Goal: Check status: Check status

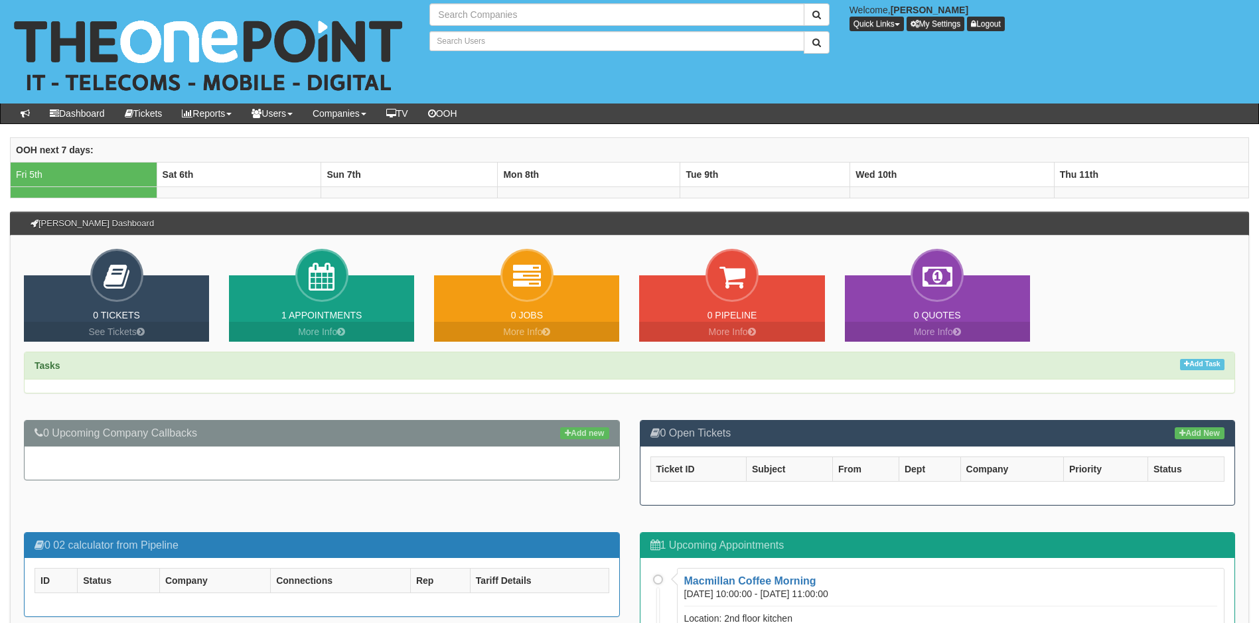
type input "Search Companies"
type input "Search Users"
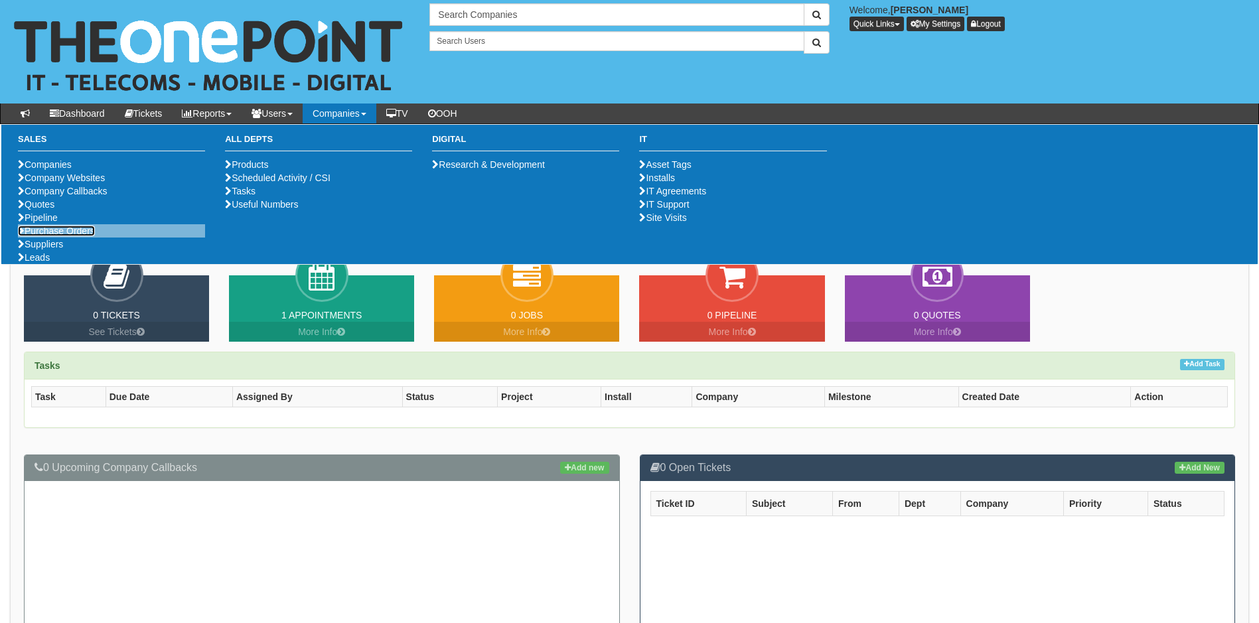
click at [70, 236] on link "Purchase Orders" at bounding box center [56, 231] width 77 height 11
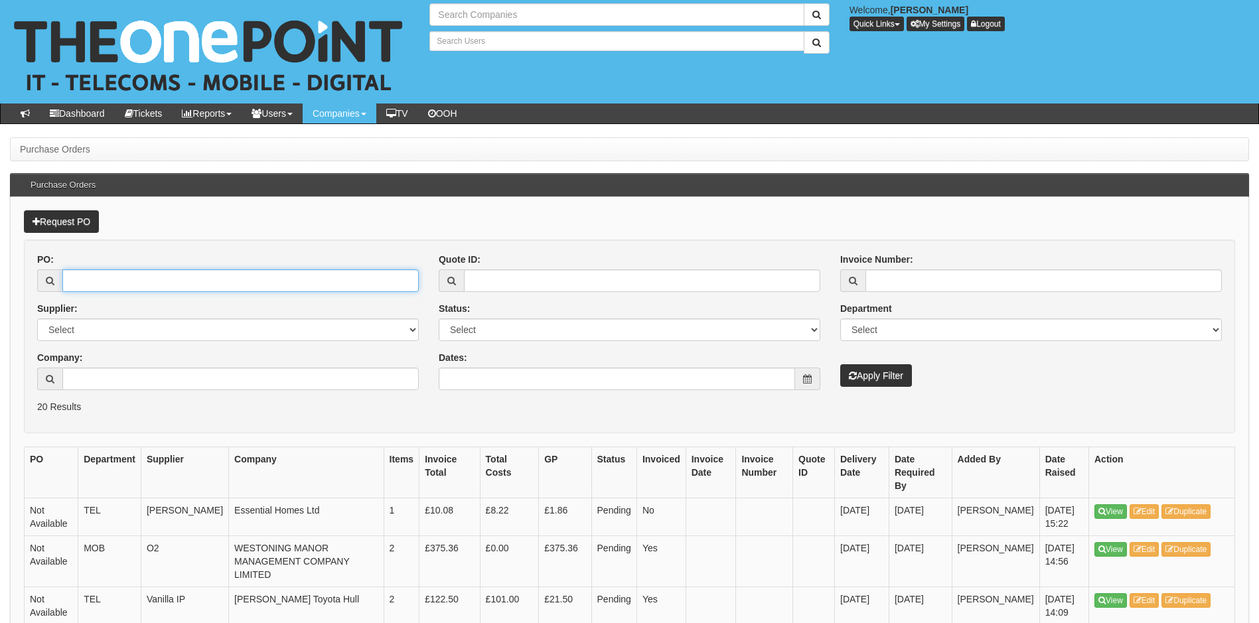
click at [217, 277] on input "PO:" at bounding box center [240, 280] width 356 height 23
type input "Search Companies"
type input "Search Users"
type input "19423"
click at [840, 364] on button "Apply Filter" at bounding box center [876, 375] width 72 height 23
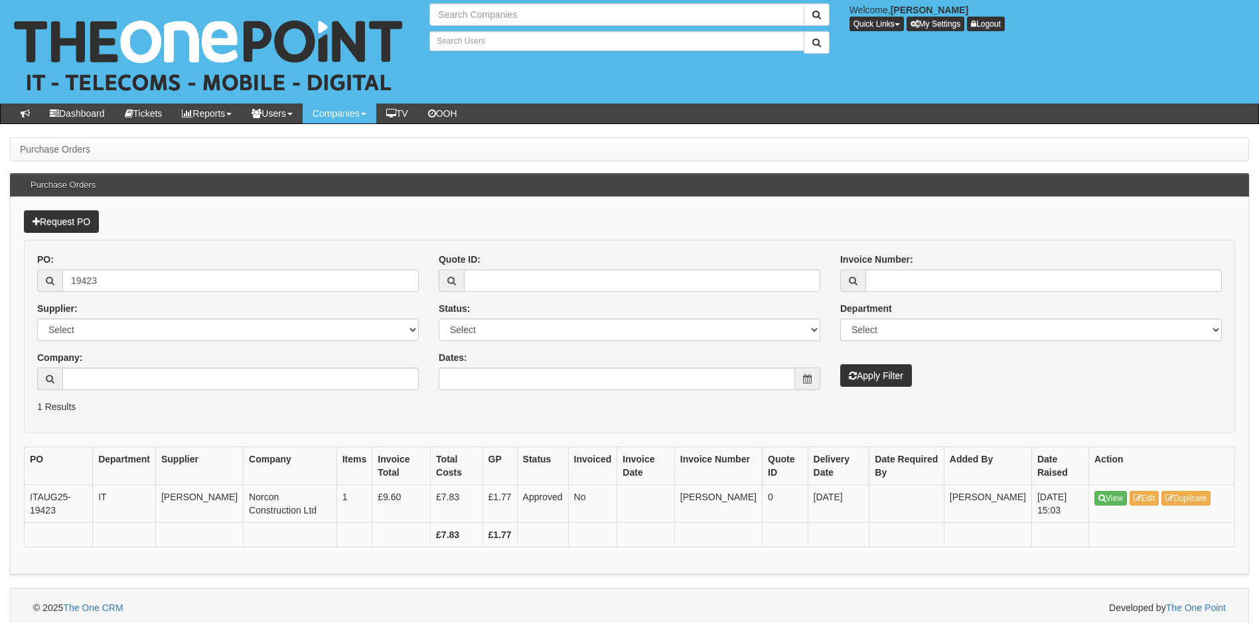
type input "Search Companies"
type input "Search Users"
drag, startPoint x: 30, startPoint y: 512, endPoint x: 60, endPoint y: 519, distance: 30.6
click at [60, 519] on td "ITAUG25-19423" at bounding box center [59, 504] width 68 height 38
copy td "19423"
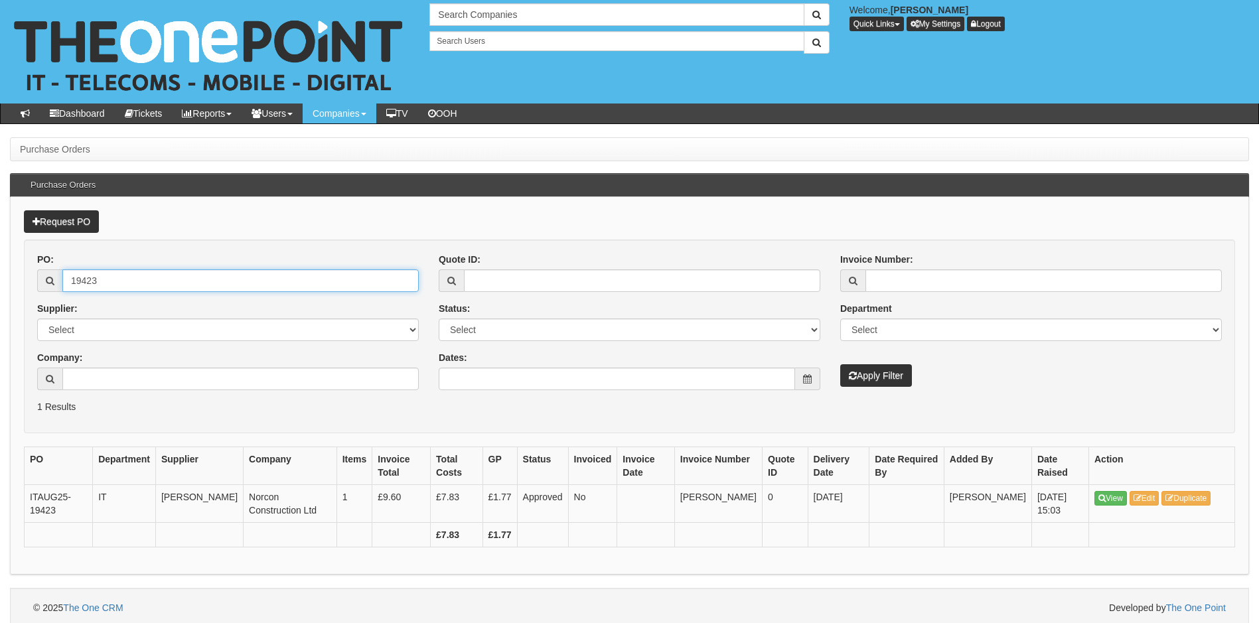
drag, startPoint x: 133, startPoint y: 282, endPoint x: 44, endPoint y: 287, distance: 89.7
click at [44, 287] on div "19423" at bounding box center [228, 280] width 382 height 23
paste input "2"
type input "19422"
click at [840, 364] on button "Apply Filter" at bounding box center [876, 375] width 72 height 23
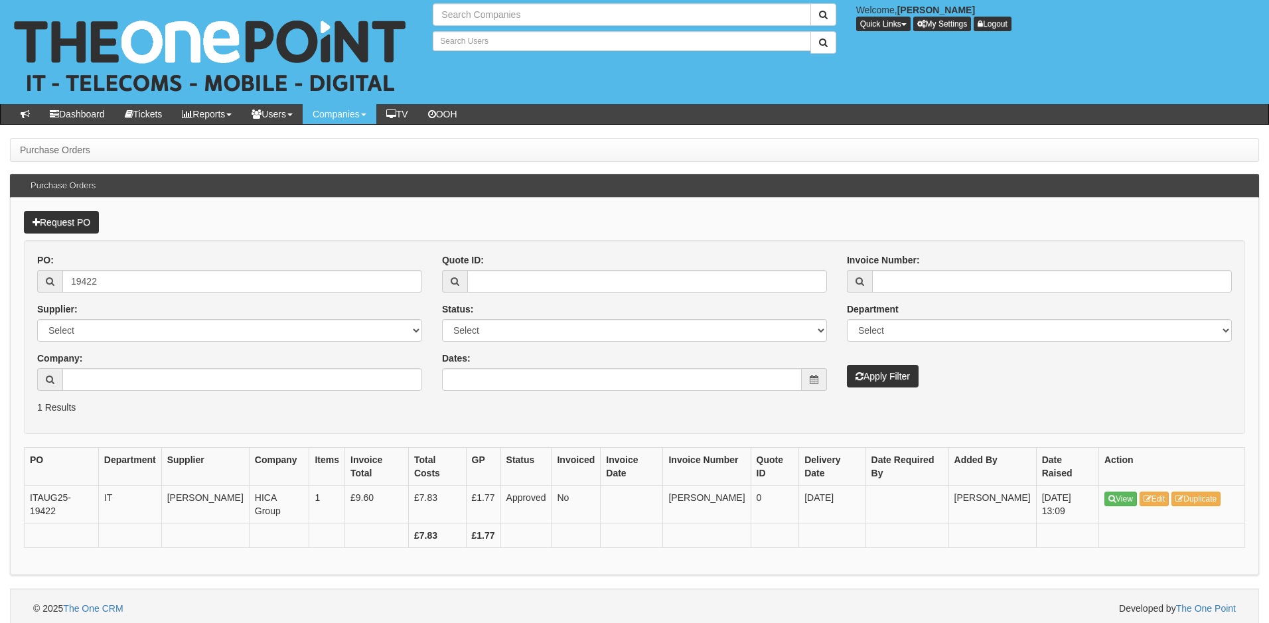
type input "Search Companies"
type input "Search Users"
drag, startPoint x: 123, startPoint y: 281, endPoint x: 33, endPoint y: 293, distance: 90.4
click at [33, 293] on div "PO: 19422 Supplier: Select 123 REG.co.uk 1Password 3 4Gon AA Jones Electric Ltd…" at bounding box center [229, 327] width 405 height 147
paste input "1"
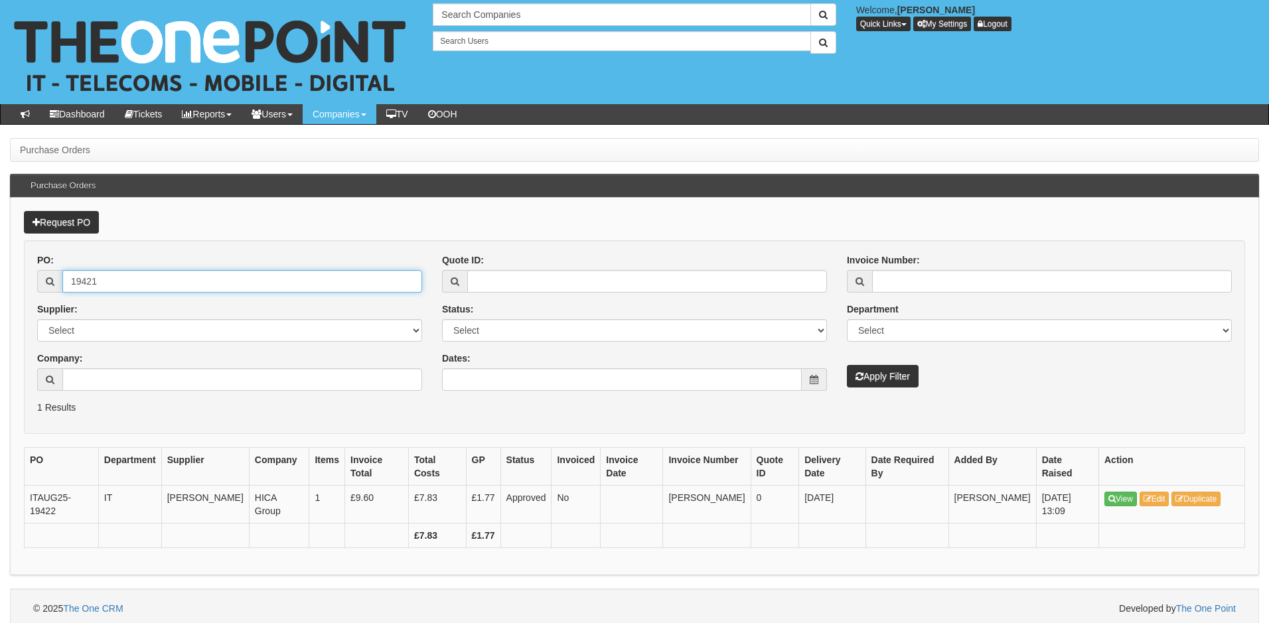
type input "19421"
click at [847, 365] on button "Apply Filter" at bounding box center [883, 376] width 72 height 23
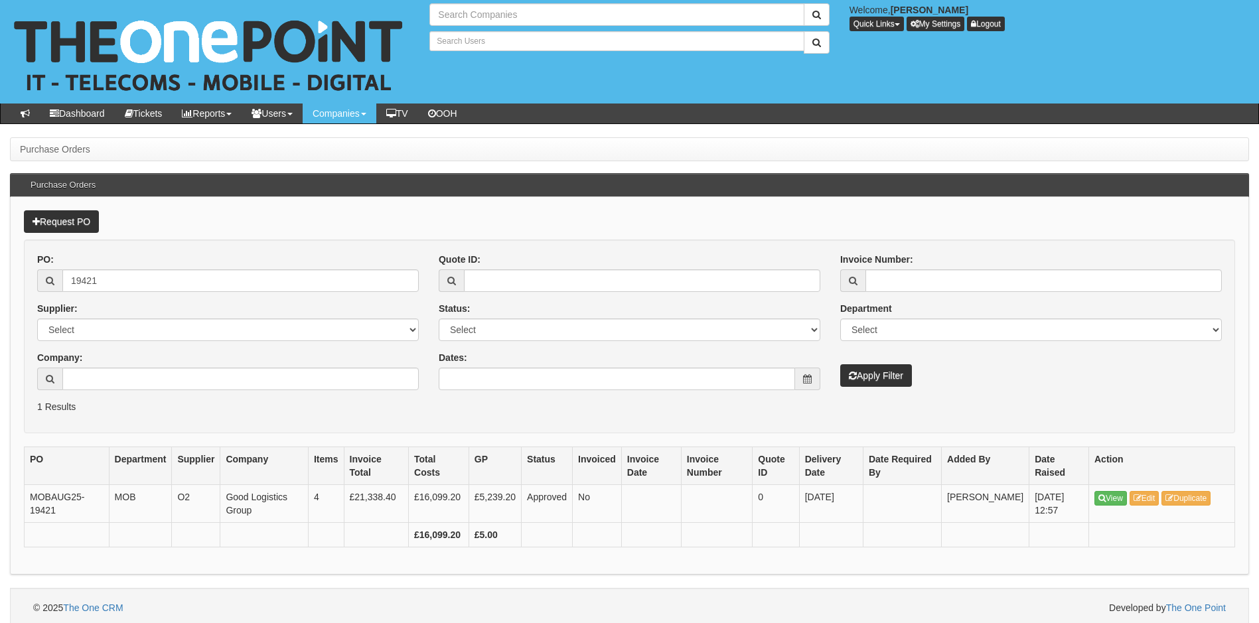
type input "Search Companies"
type input "Search Users"
drag, startPoint x: 135, startPoint y: 279, endPoint x: 26, endPoint y: 289, distance: 110.0
click at [26, 289] on form "PO: 19421 Supplier: Select 123 REG.co.uk 1Password 3 4Gon AA Jones Electric Ltd…" at bounding box center [629, 337] width 1211 height 194
paste input "15"
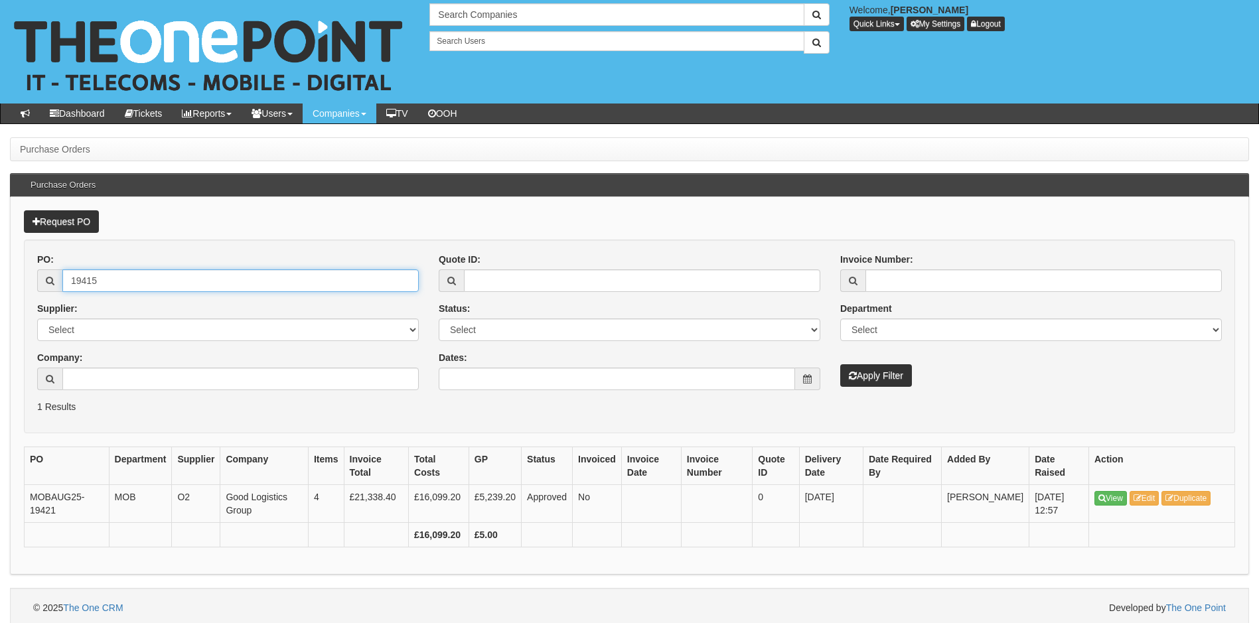
type input "19415"
click at [840, 364] on button "Apply Filter" at bounding box center [876, 375] width 72 height 23
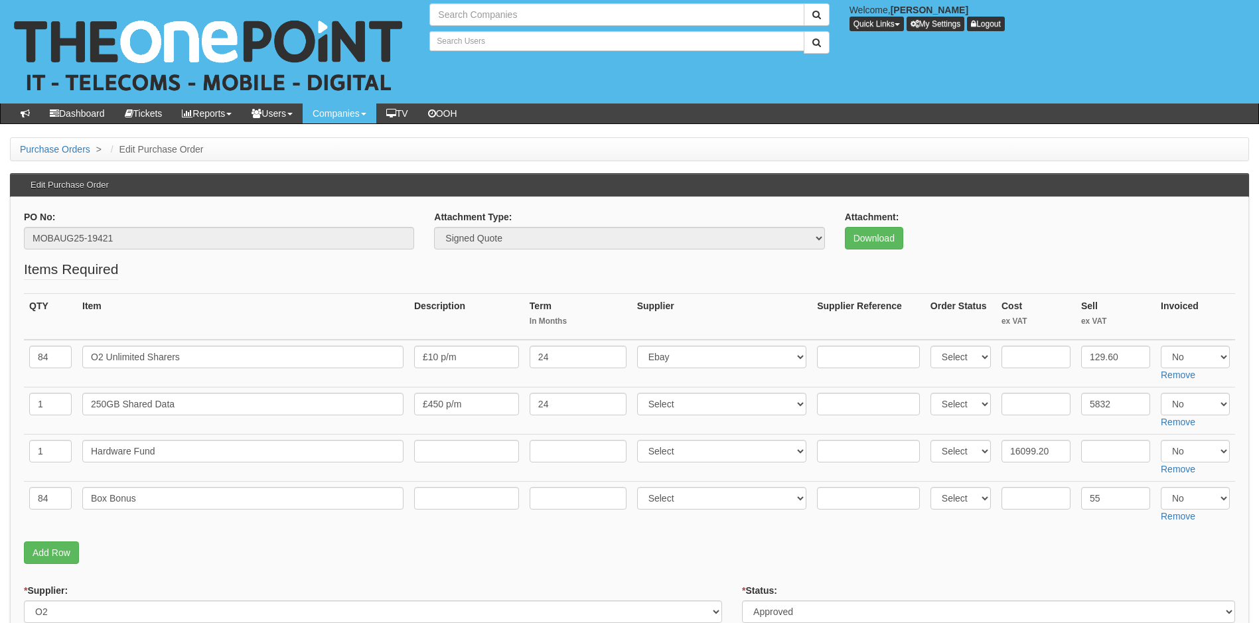
type input "Search Companies"
type input "Search Users"
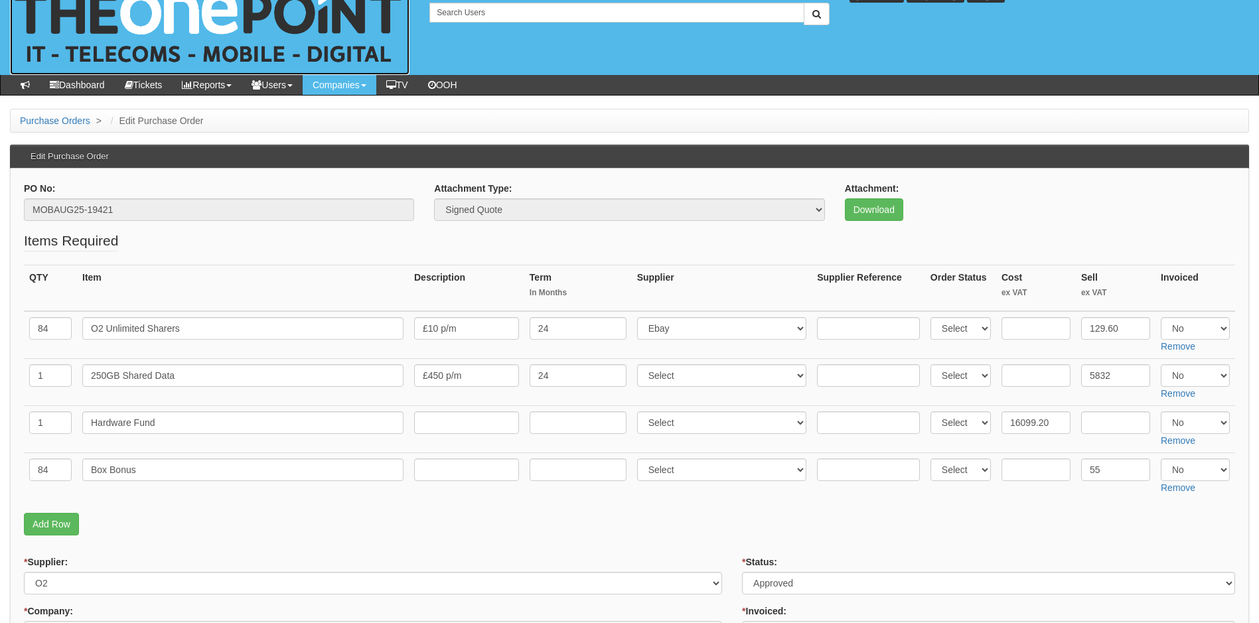
scroll to position [13, 0]
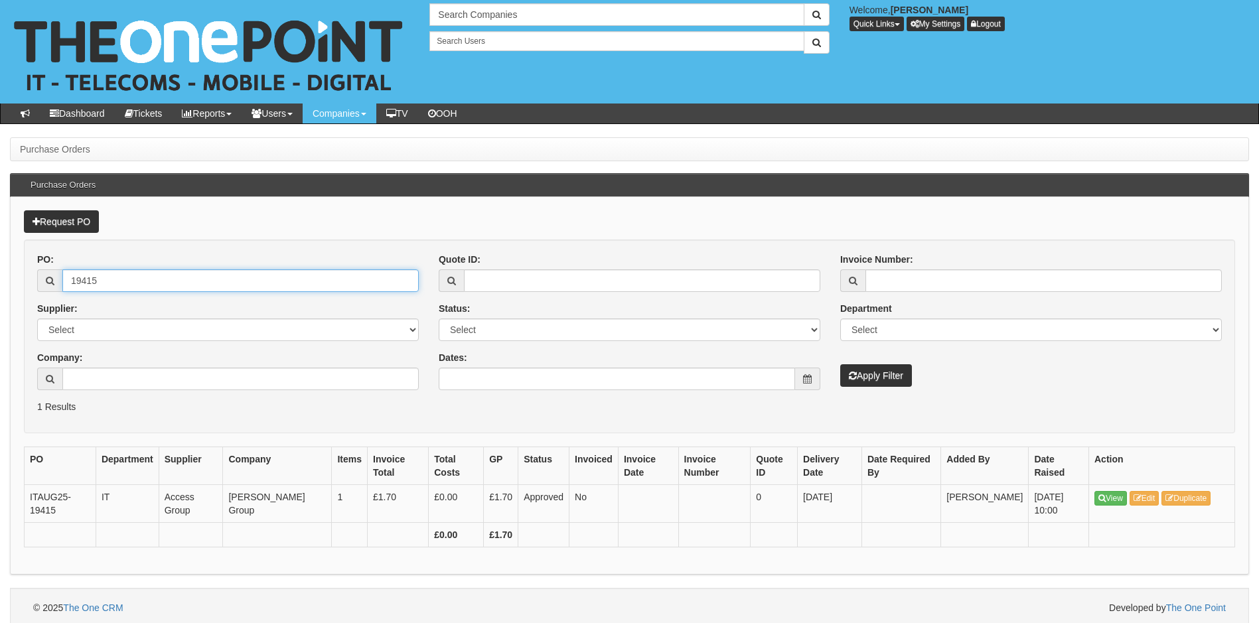
drag, startPoint x: 117, startPoint y: 279, endPoint x: 56, endPoint y: 303, distance: 65.6
click at [56, 303] on div "PO: 19415 Supplier: Select 123 [DOMAIN_NAME] 1Password 3 4Gon [PERSON_NAME] Ele…" at bounding box center [227, 326] width 401 height 147
paste input "4"
type input "19414"
click at [871, 374] on button "Apply Filter" at bounding box center [876, 375] width 72 height 23
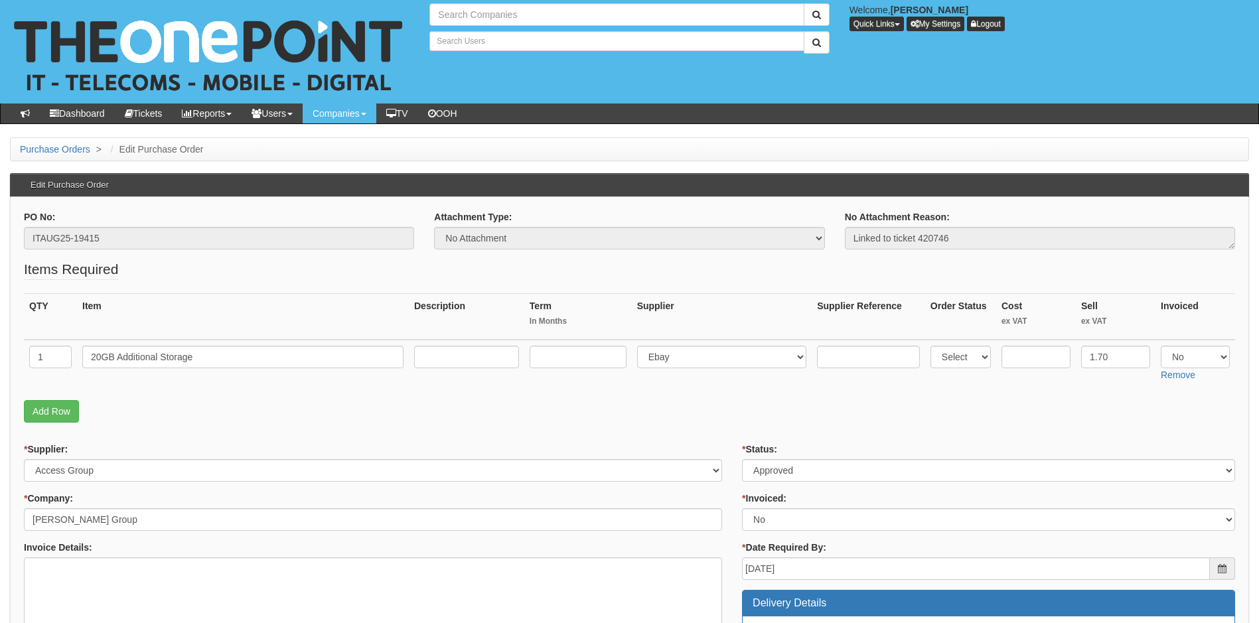
type input "Search Companies"
type input "Search Users"
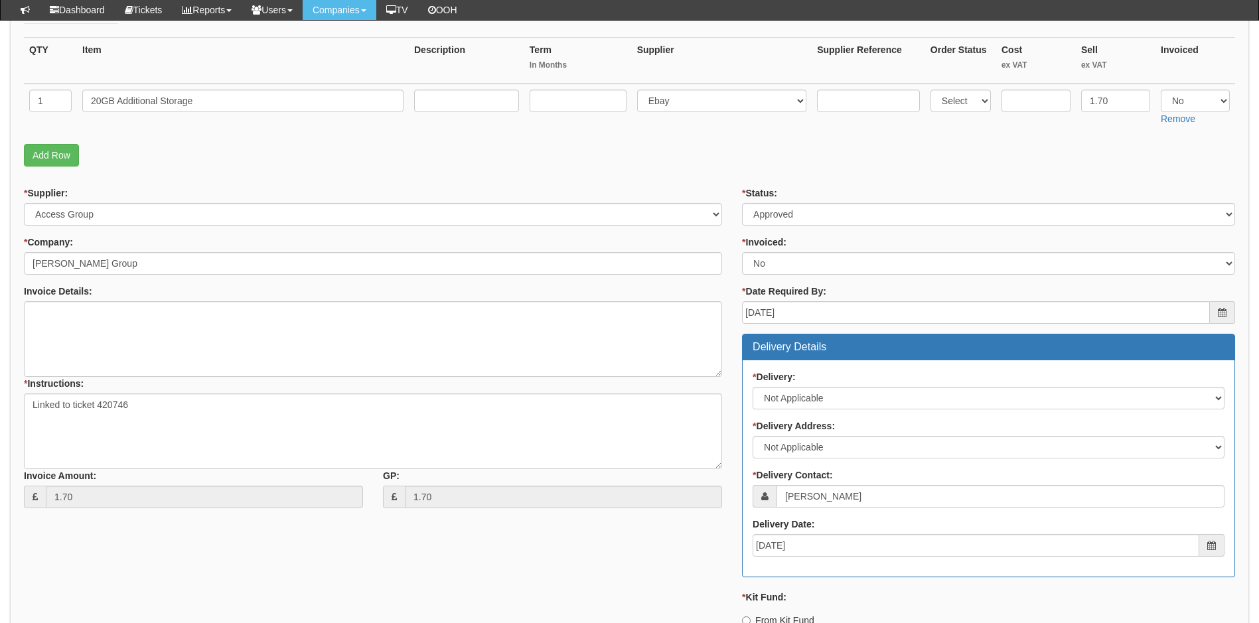
scroll to position [96, 0]
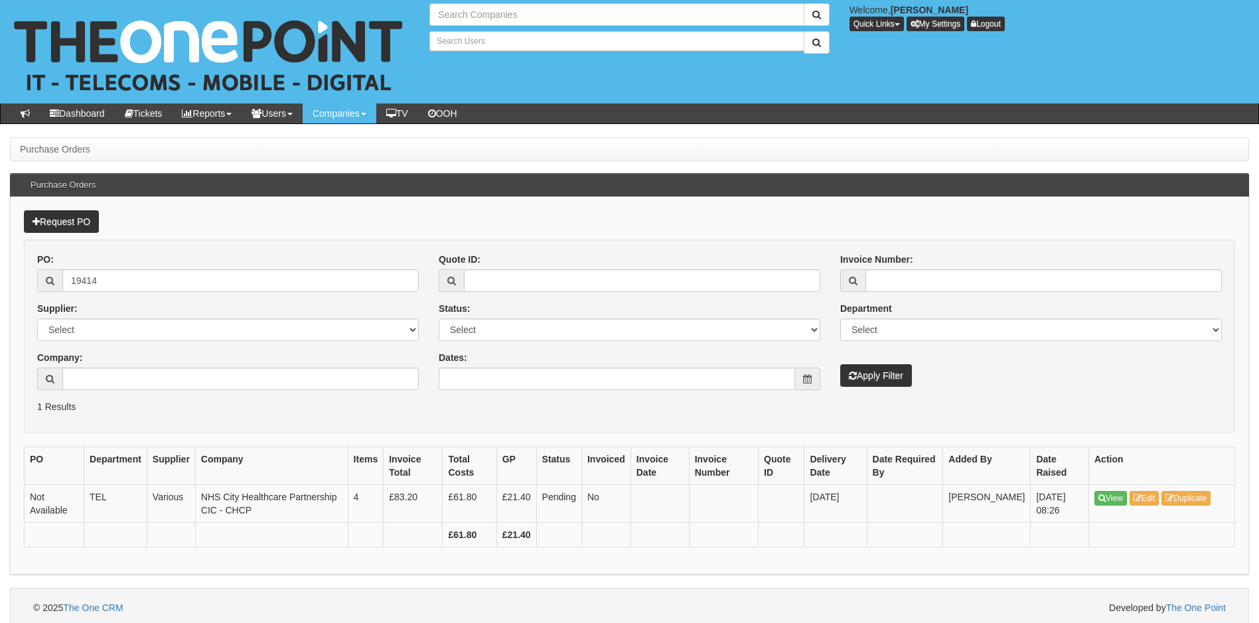
type input "Search Companies"
type input "Search Users"
drag, startPoint x: 125, startPoint y: 283, endPoint x: 64, endPoint y: 289, distance: 60.7
click at [64, 289] on input "19414" at bounding box center [240, 280] width 356 height 23
paste input "1"
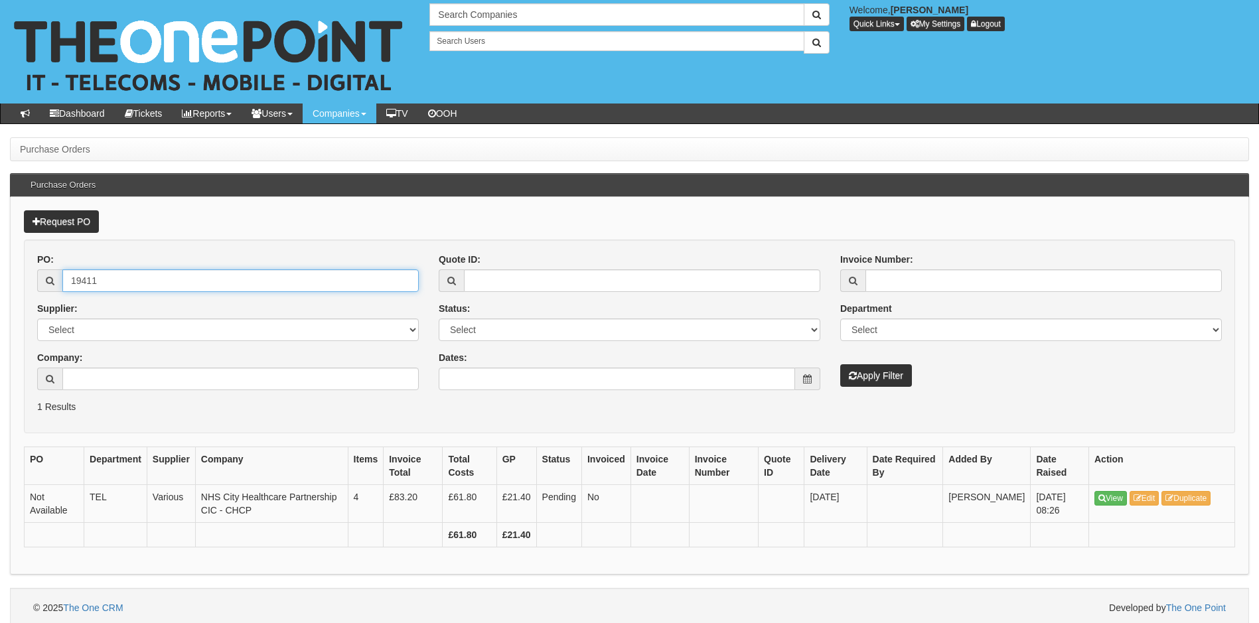
type input "19411"
click at [867, 373] on button "Apply Filter" at bounding box center [876, 375] width 72 height 23
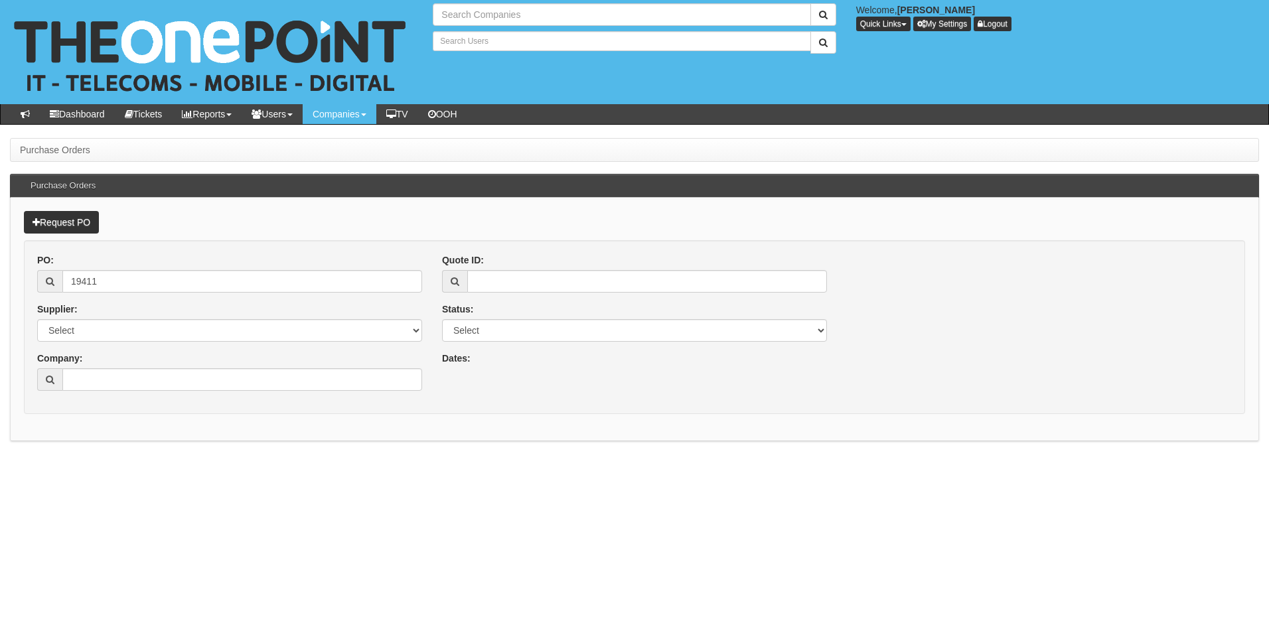
type input "Search Companies"
type input "Search Users"
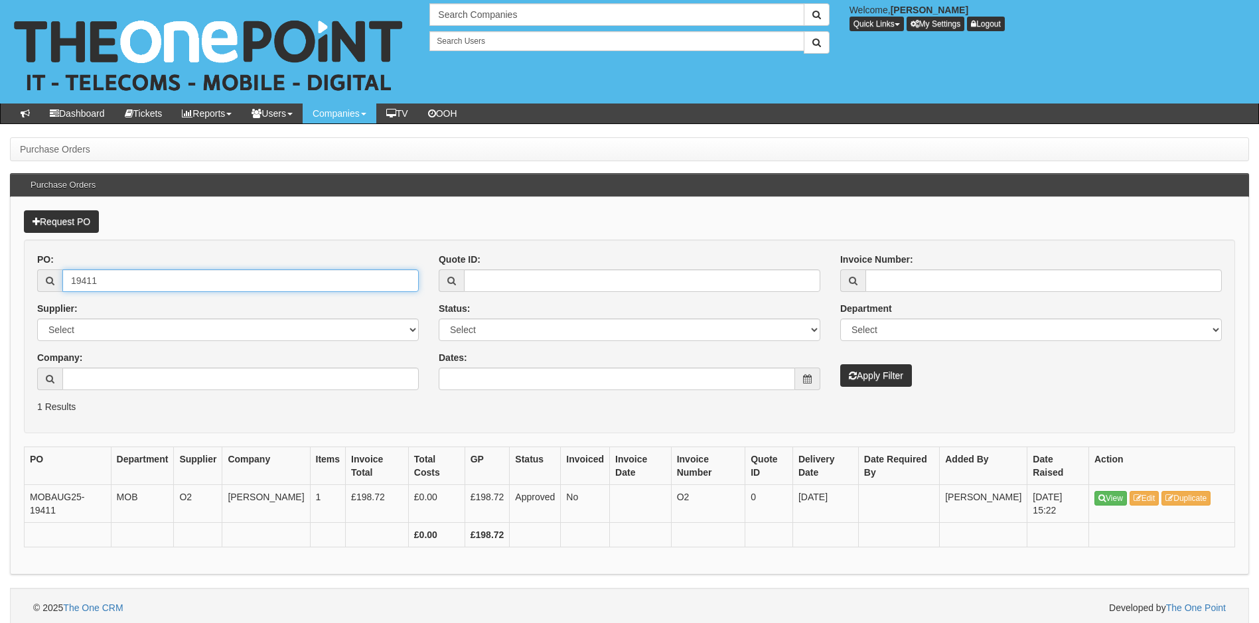
drag, startPoint x: 105, startPoint y: 271, endPoint x: 66, endPoint y: 274, distance: 38.6
click at [66, 274] on input "19411" at bounding box center [240, 280] width 356 height 23
drag, startPoint x: 145, startPoint y: 287, endPoint x: 39, endPoint y: 286, distance: 105.5
click at [39, 286] on div "19411" at bounding box center [228, 280] width 382 height 23
paste input "08"
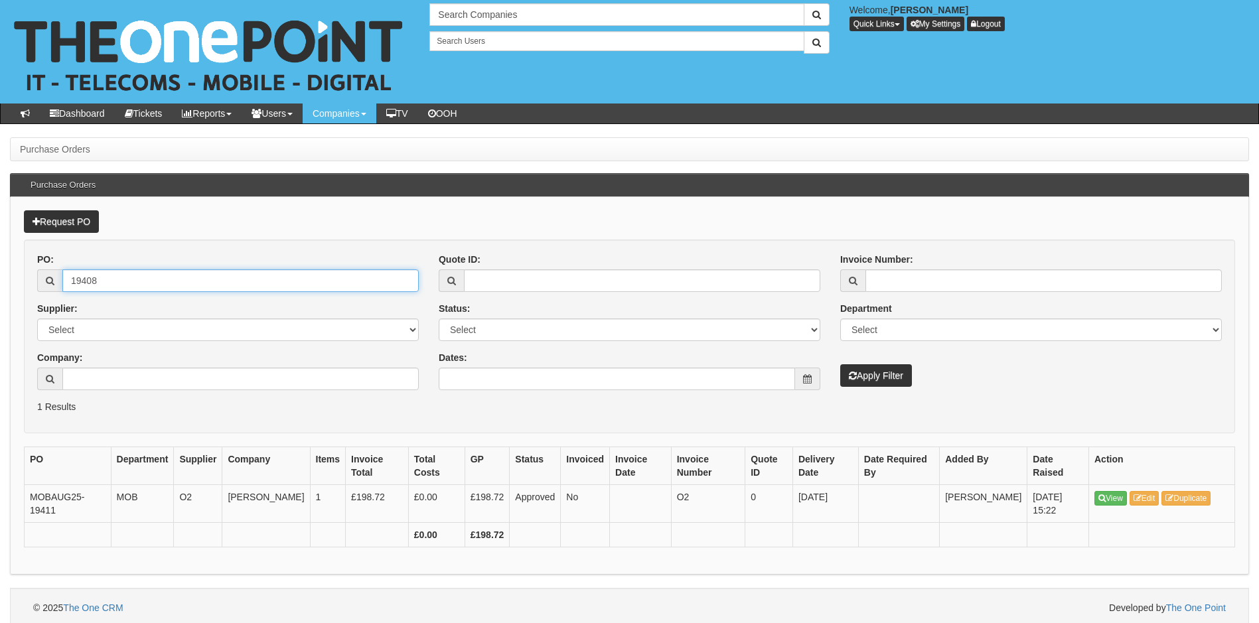
type input "19408"
click at [840, 364] on button "Apply Filter" at bounding box center [876, 375] width 72 height 23
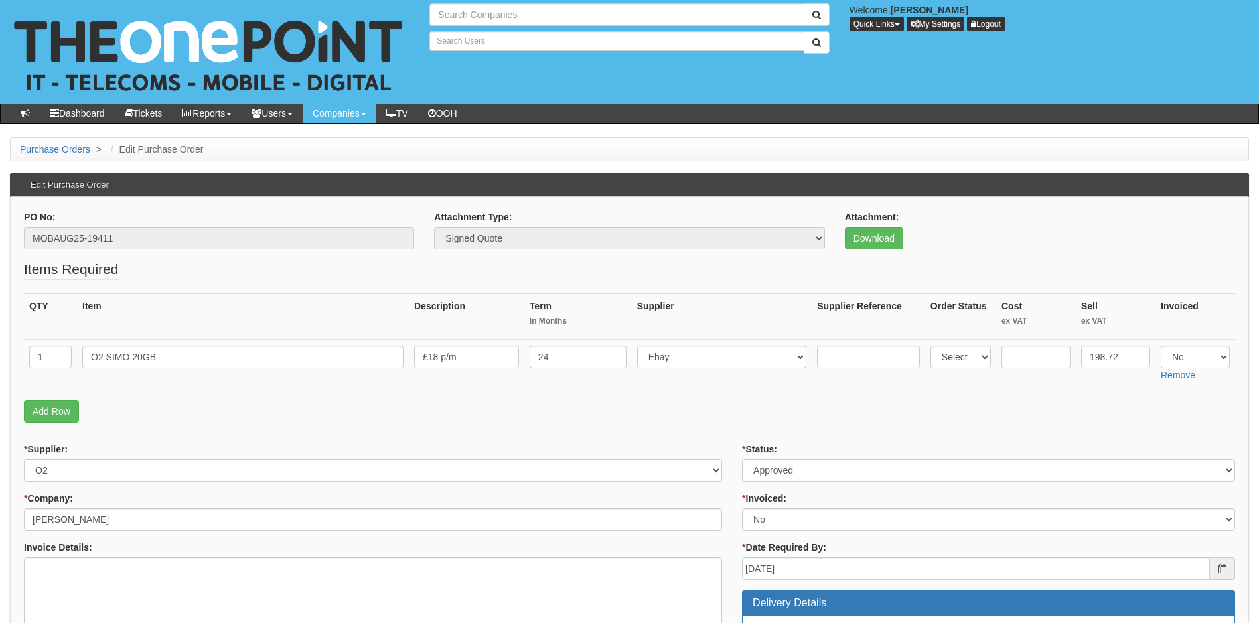
type input "Search Companies"
type input "Search Users"
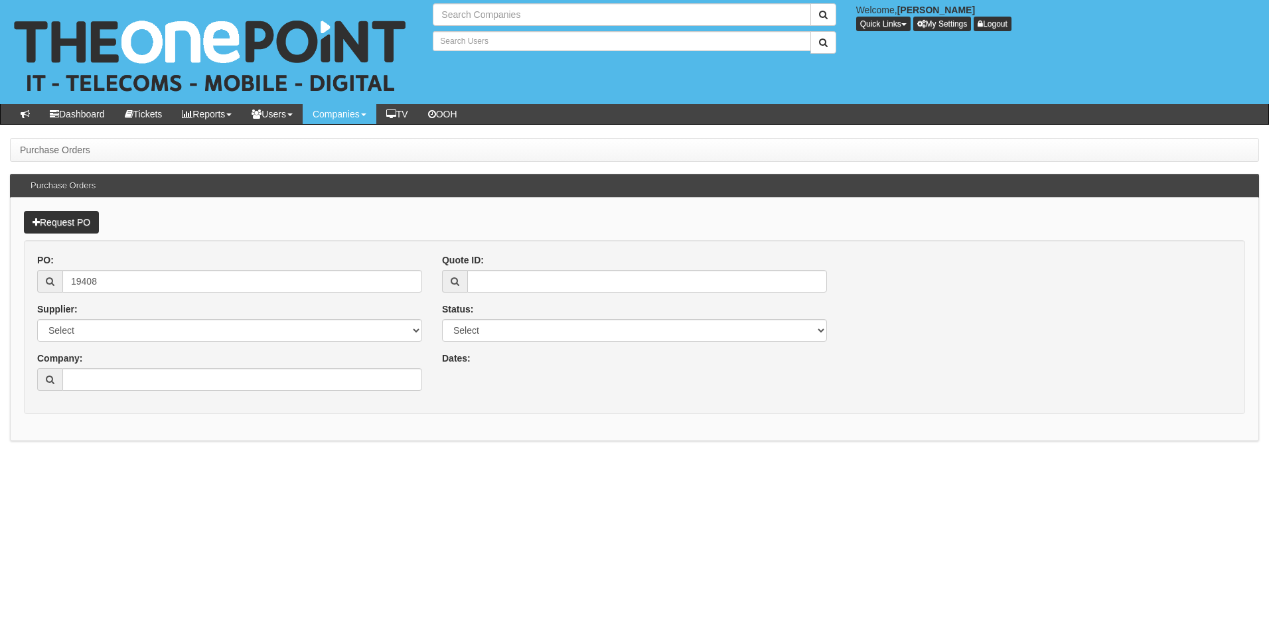
type input "Search Companies"
type input "Search Users"
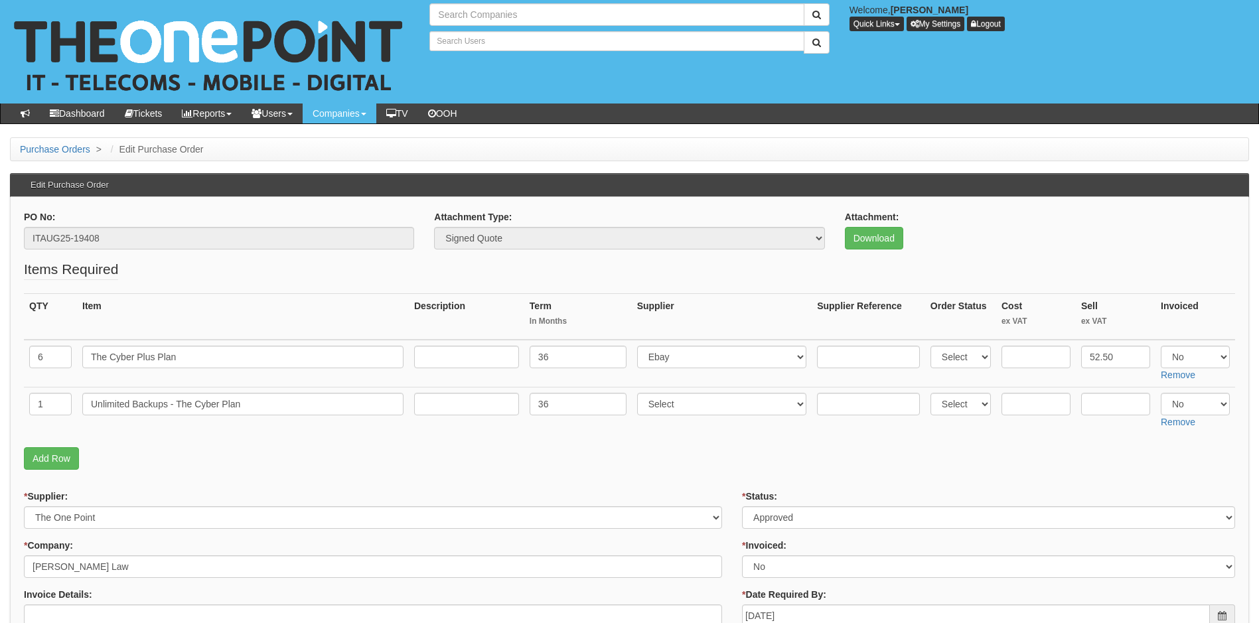
type input "Search Companies"
type input "Search Users"
click at [876, 237] on link "Download" at bounding box center [874, 238] width 58 height 23
click at [865, 241] on link "Download" at bounding box center [874, 238] width 58 height 23
